Goal: Task Accomplishment & Management: Manage account settings

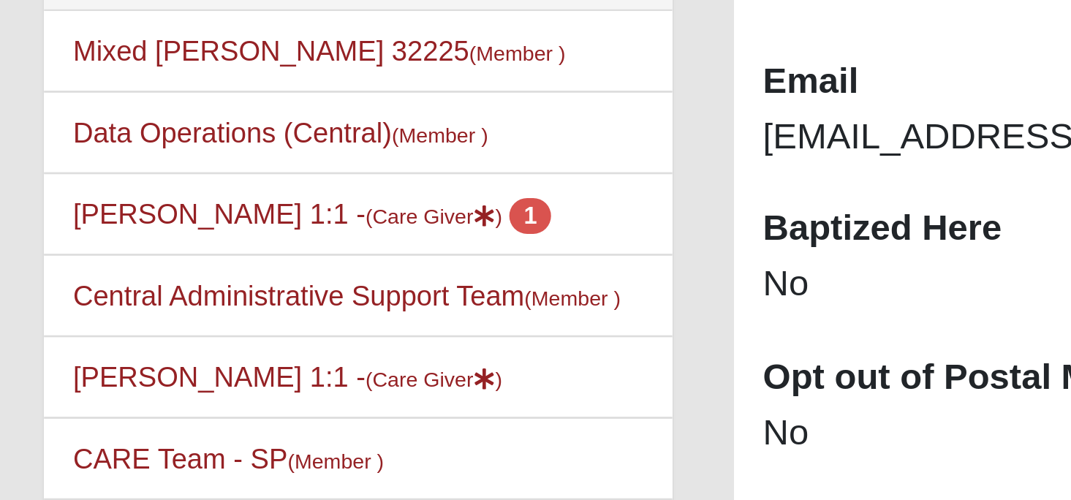
scroll to position [113, 0]
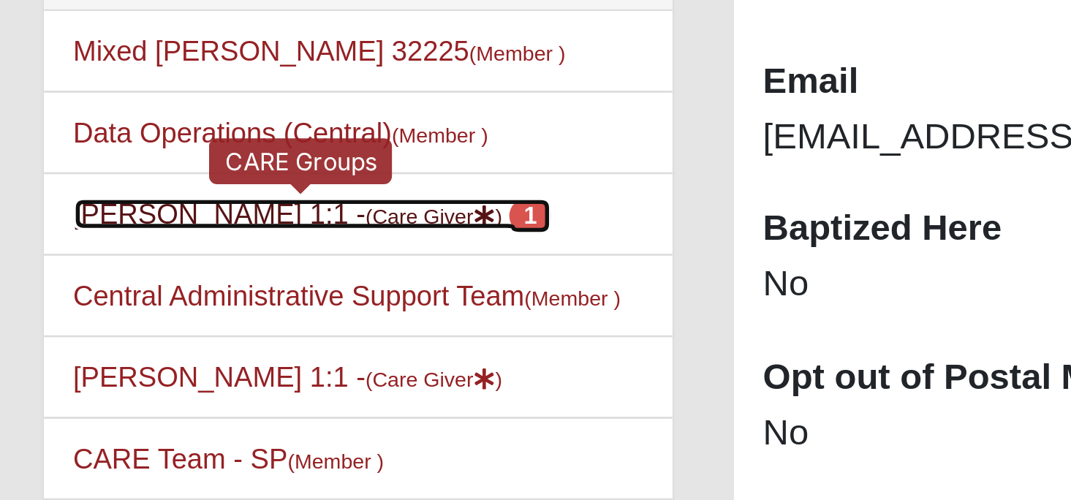
click at [108, 393] on link "Crystal Stewart 1:1 - (Care Giver ) 1" at bounding box center [138, 395] width 176 height 12
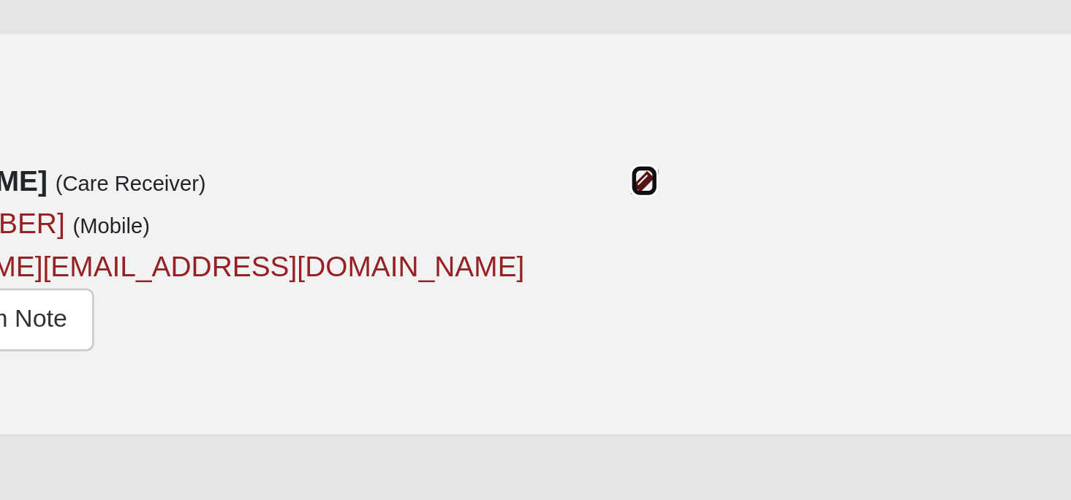
click at [657, 372] on icon at bounding box center [657, 369] width 10 height 10
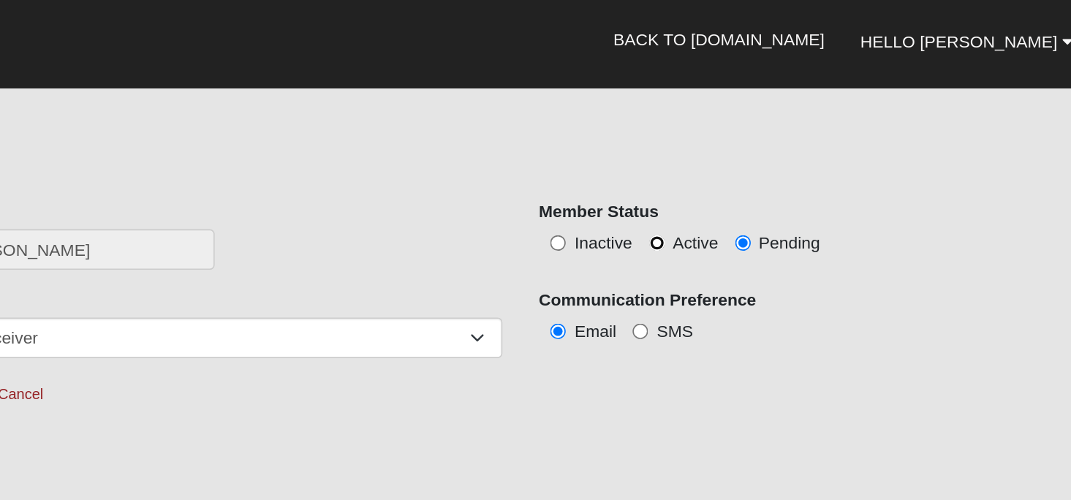
click at [745, 149] on input "Active" at bounding box center [747, 149] width 10 height 10
radio input "true"
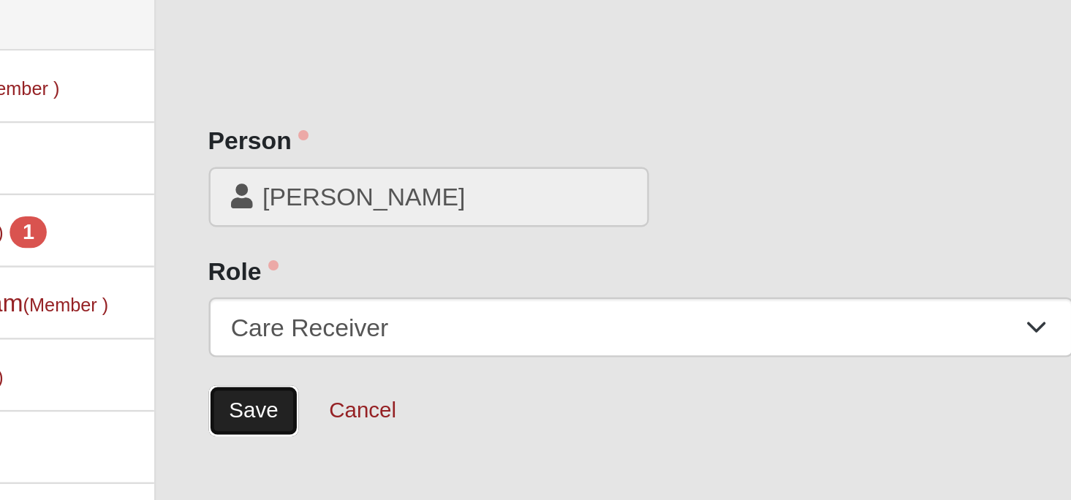
click at [309, 244] on input "Save" at bounding box center [312, 241] width 38 height 21
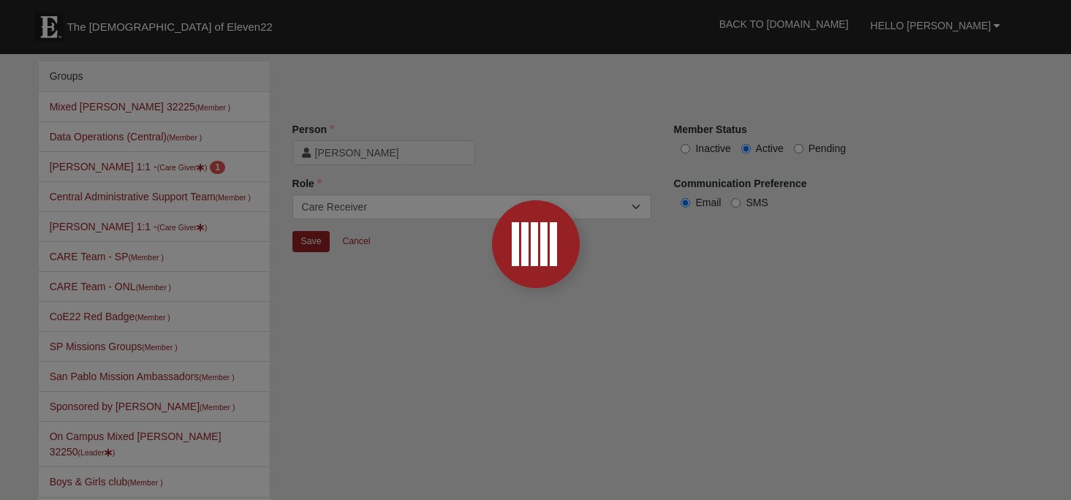
click at [567, 92] on div at bounding box center [535, 250] width 1071 height 500
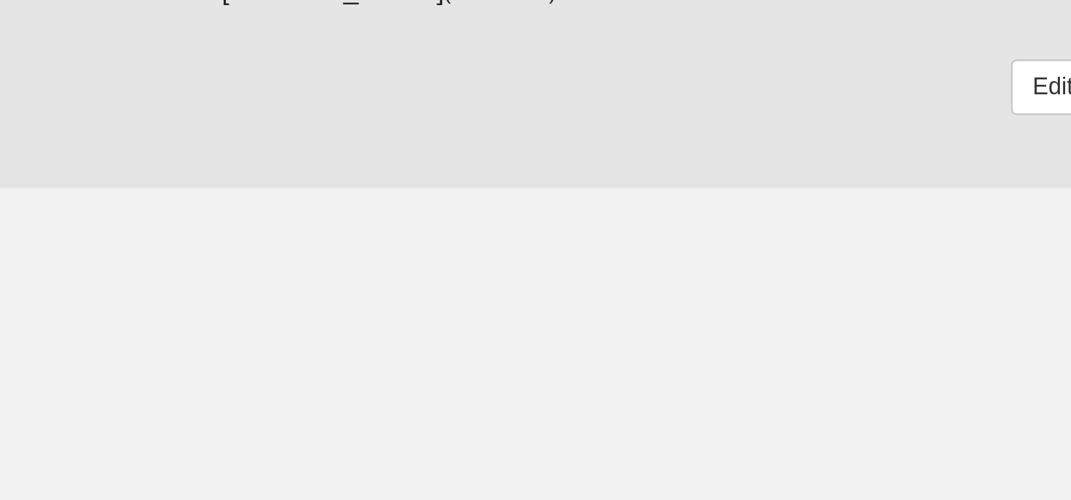
scroll to position [123, 0]
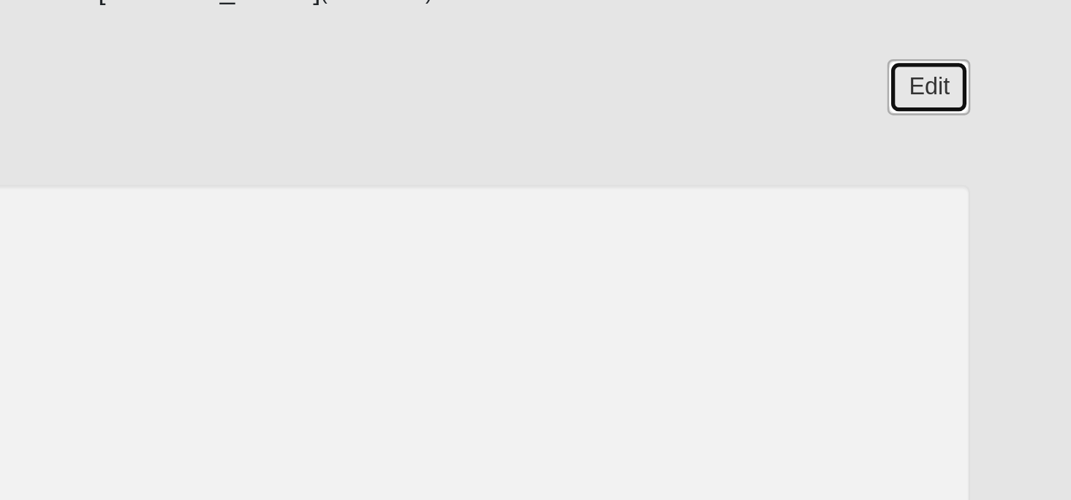
click at [1017, 154] on link "Edit" at bounding box center [1017, 155] width 31 height 21
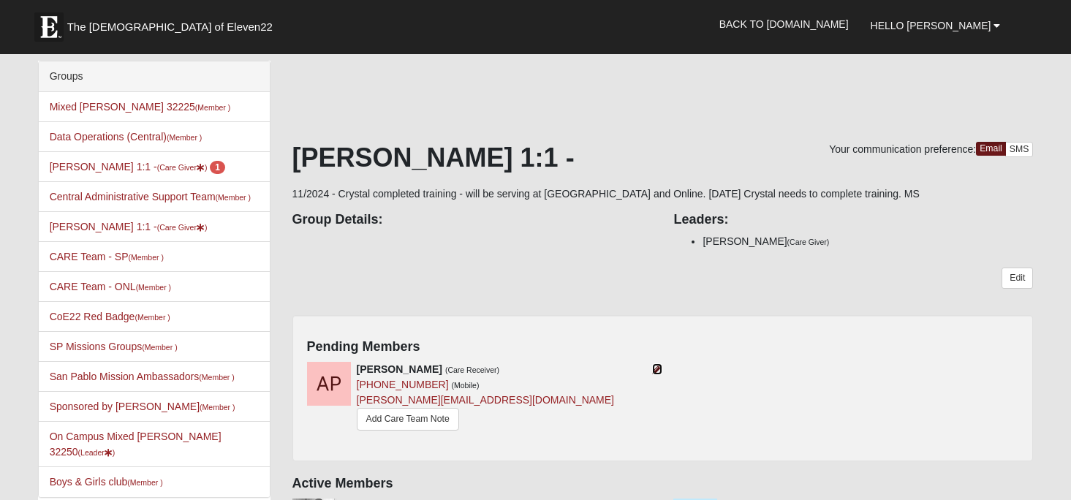
click at [661, 369] on icon at bounding box center [657, 369] width 10 height 10
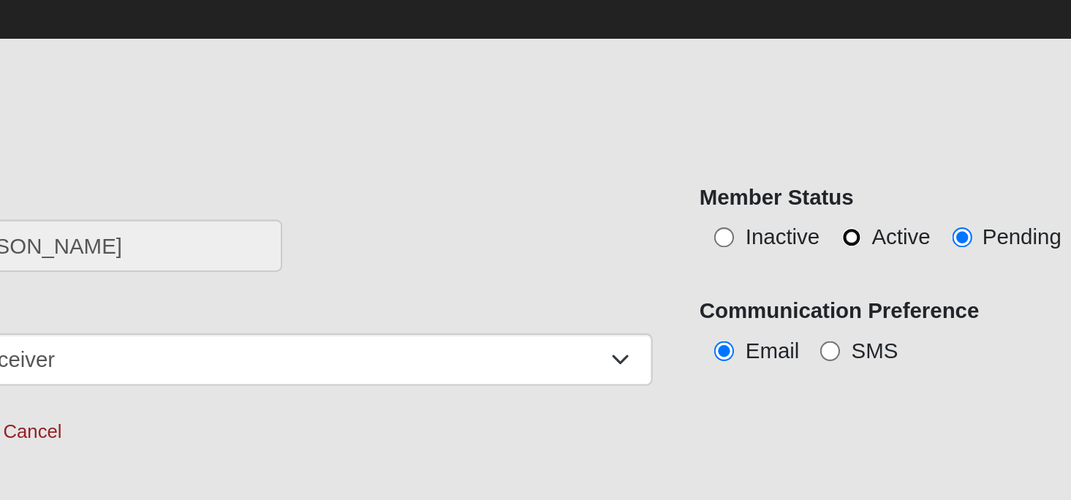
click at [747, 149] on input "Active" at bounding box center [747, 149] width 10 height 10
radio input "true"
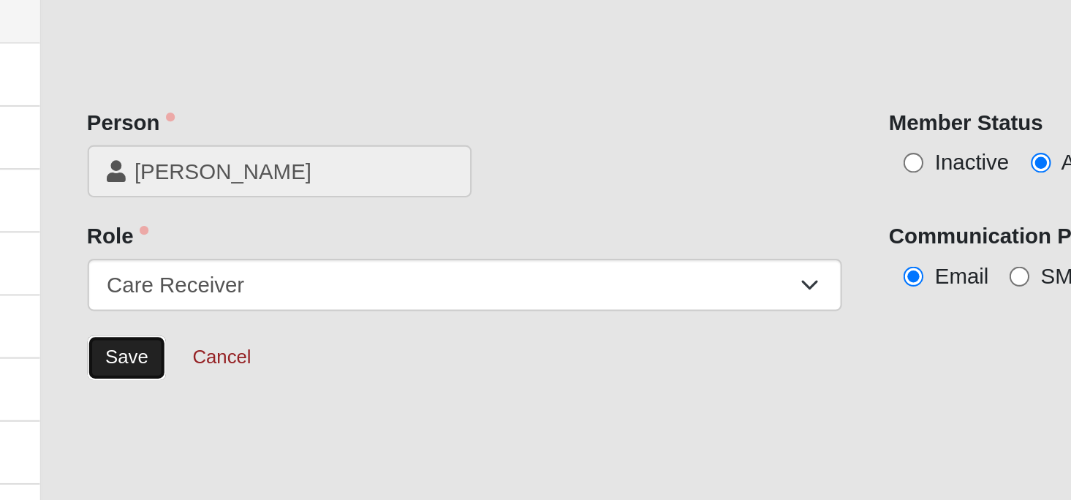
click at [312, 241] on input "Save" at bounding box center [312, 241] width 38 height 21
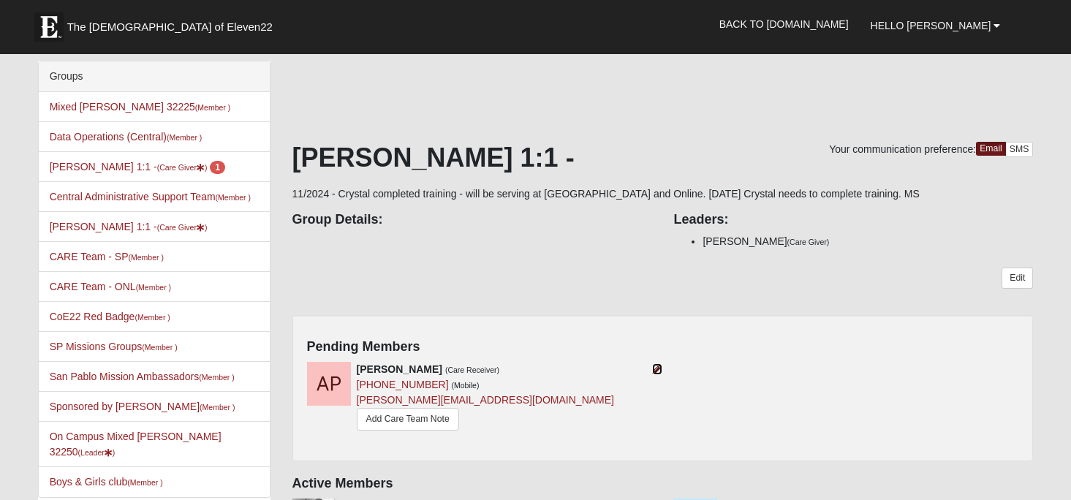
click at [657, 366] on icon at bounding box center [657, 369] width 10 height 10
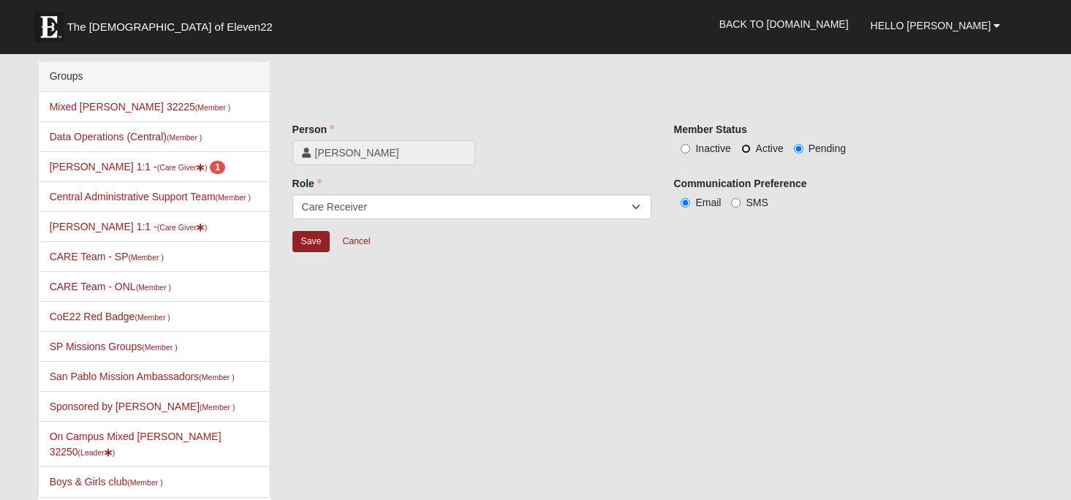
click at [744, 144] on input "Active" at bounding box center [747, 149] width 10 height 10
radio input "true"
click at [309, 241] on input "Save" at bounding box center [312, 241] width 38 height 21
